Goal: Task Accomplishment & Management: Use online tool/utility

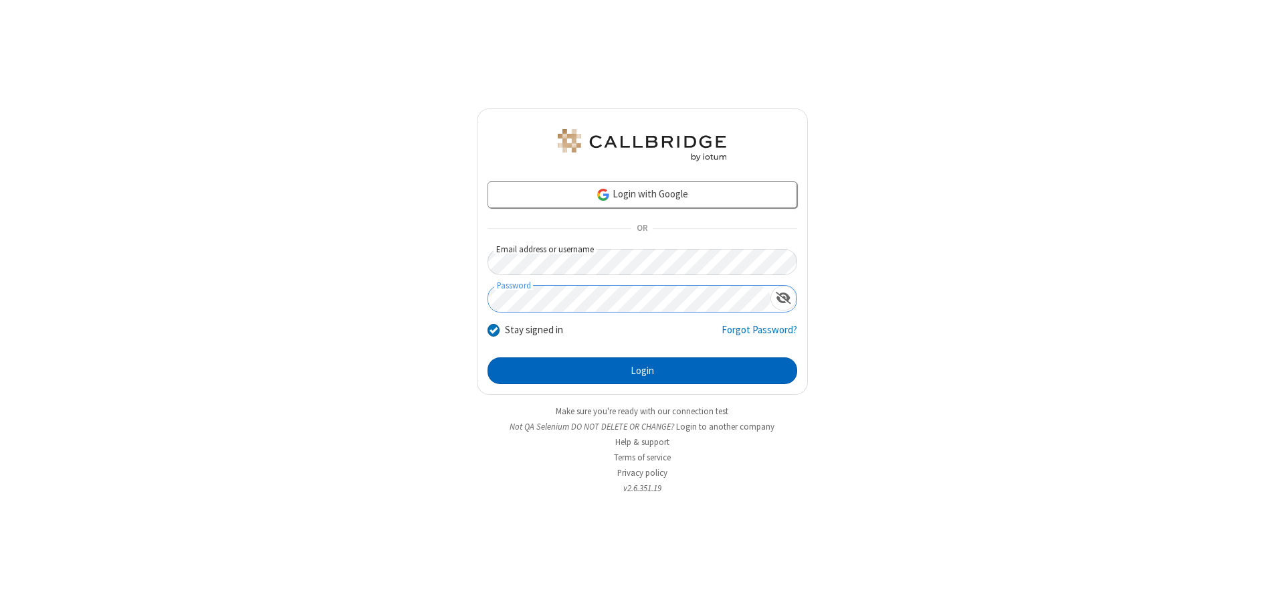
click at [642, 370] on button "Login" at bounding box center [643, 370] width 310 height 27
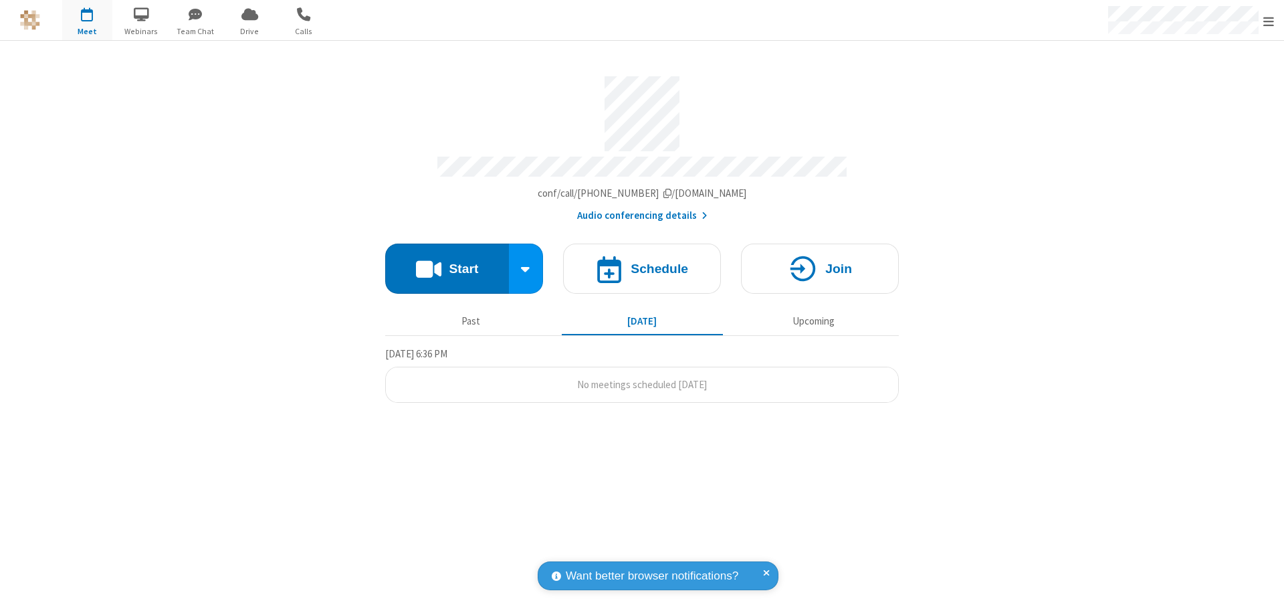
click at [447, 262] on button "Start" at bounding box center [447, 268] width 124 height 50
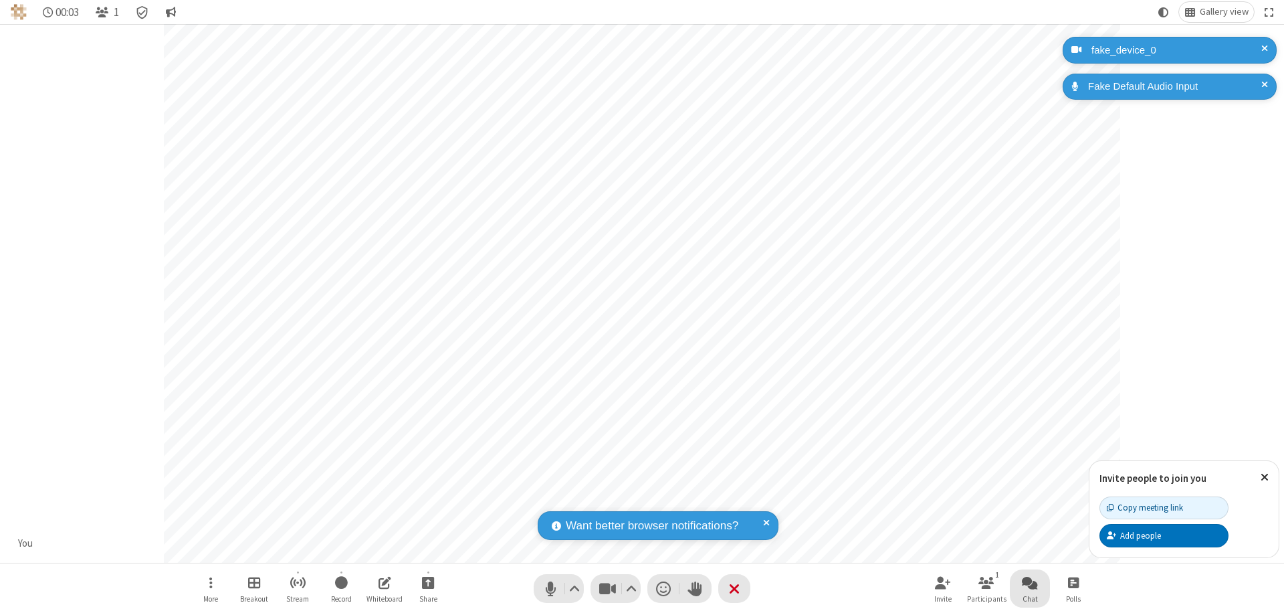
click at [1030, 582] on span "Open chat" at bounding box center [1030, 582] width 16 height 17
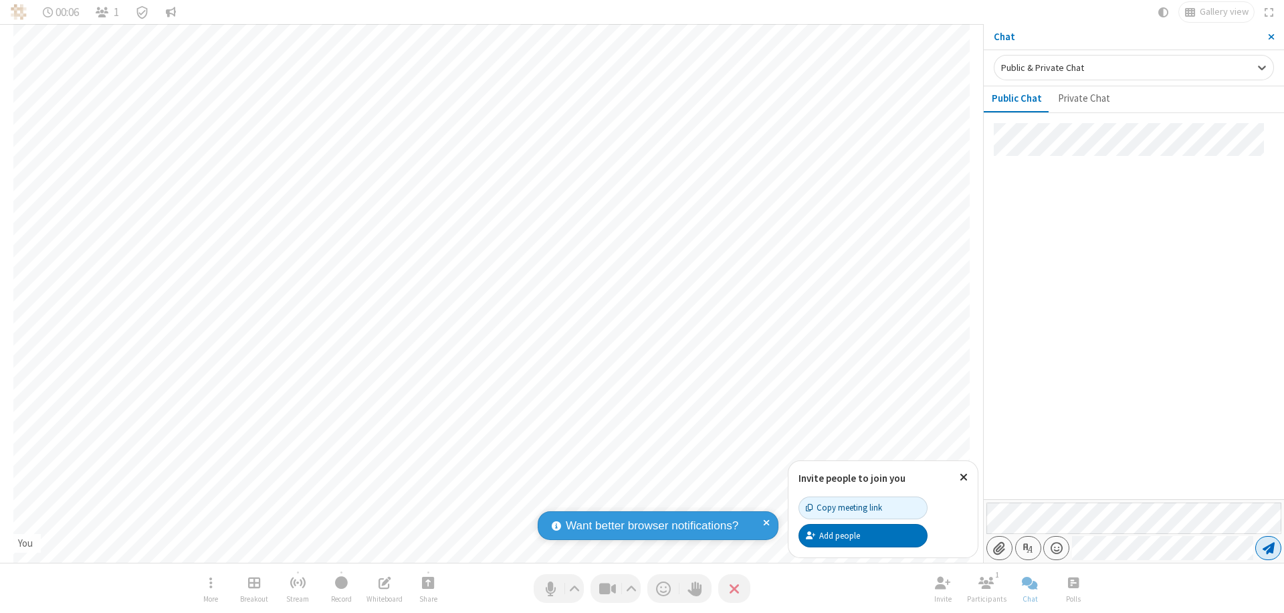
click at [1268, 548] on span "Send message" at bounding box center [1269, 547] width 12 height 13
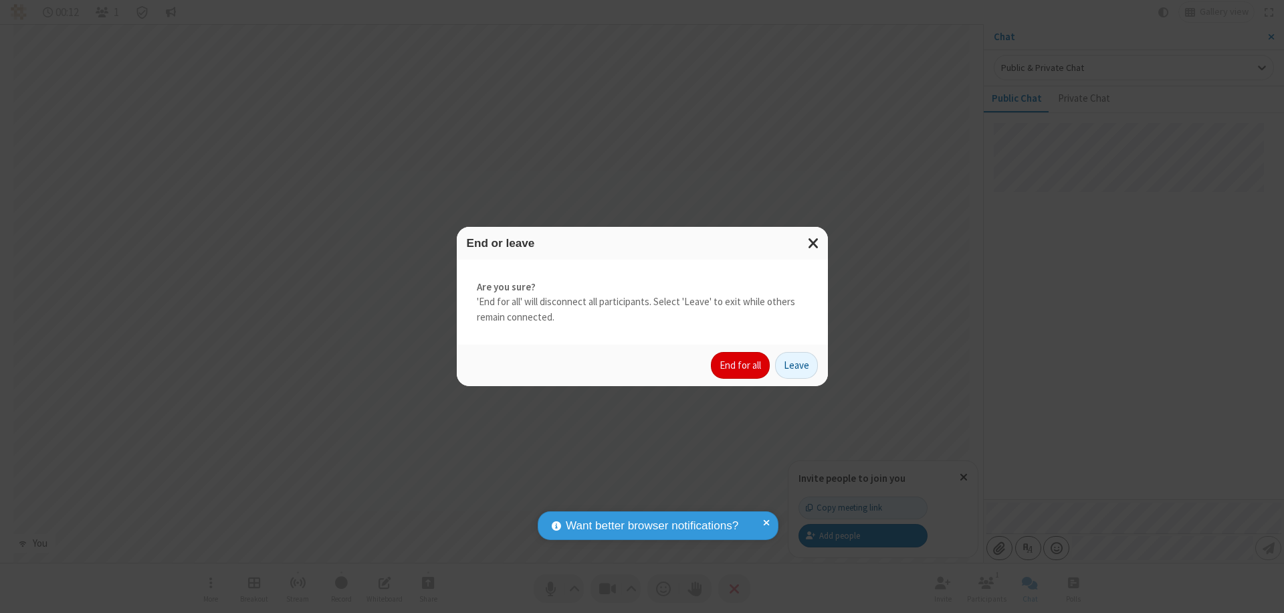
click at [741, 365] on button "End for all" at bounding box center [740, 365] width 59 height 27
